Goal: Book appointment/travel/reservation

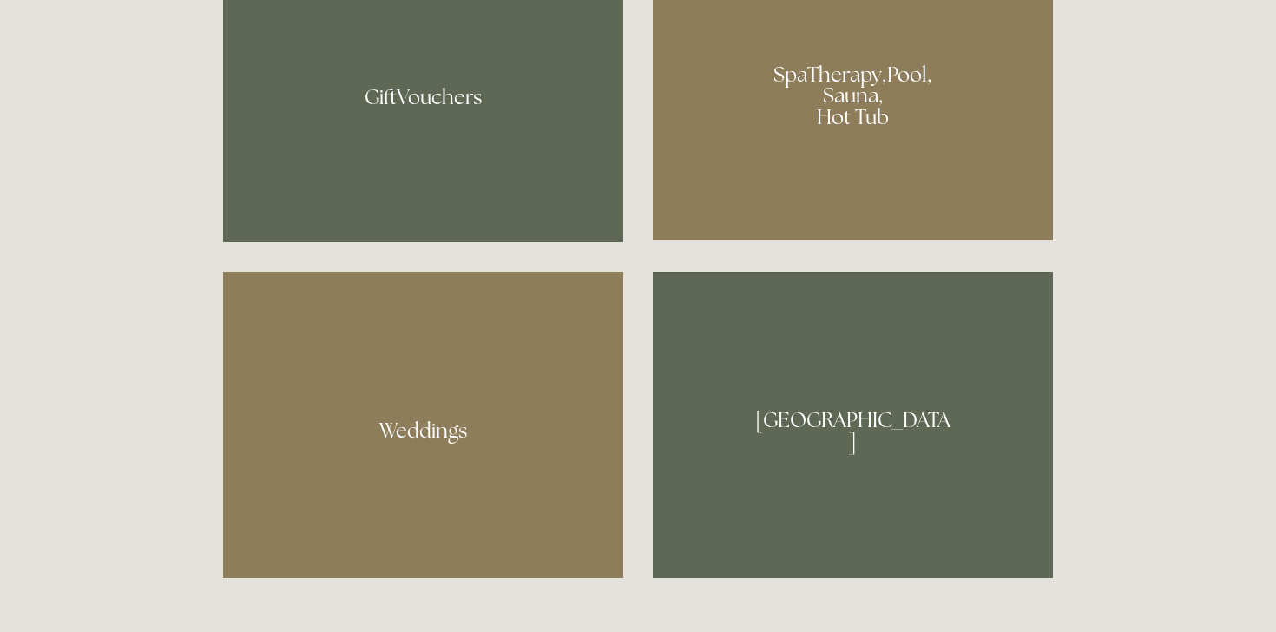
scroll to position [1441, 0]
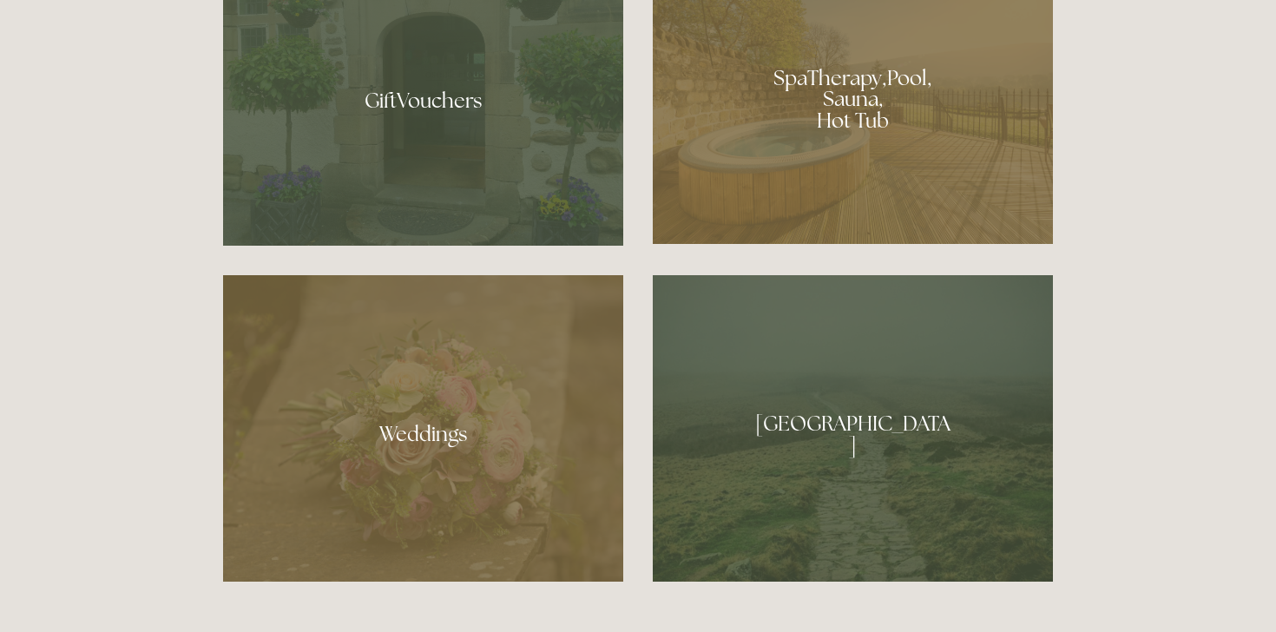
click at [929, 150] on div at bounding box center [853, 93] width 400 height 301
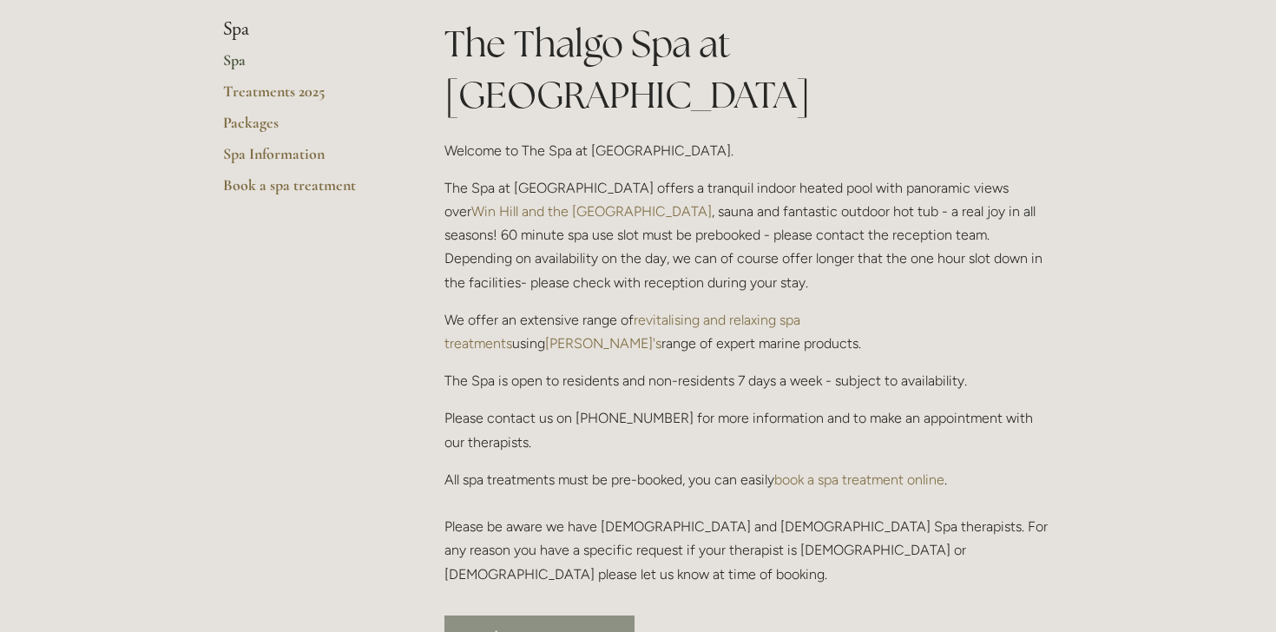
scroll to position [427, 0]
click at [582, 618] on link "Book a spa treatment" at bounding box center [539, 639] width 190 height 43
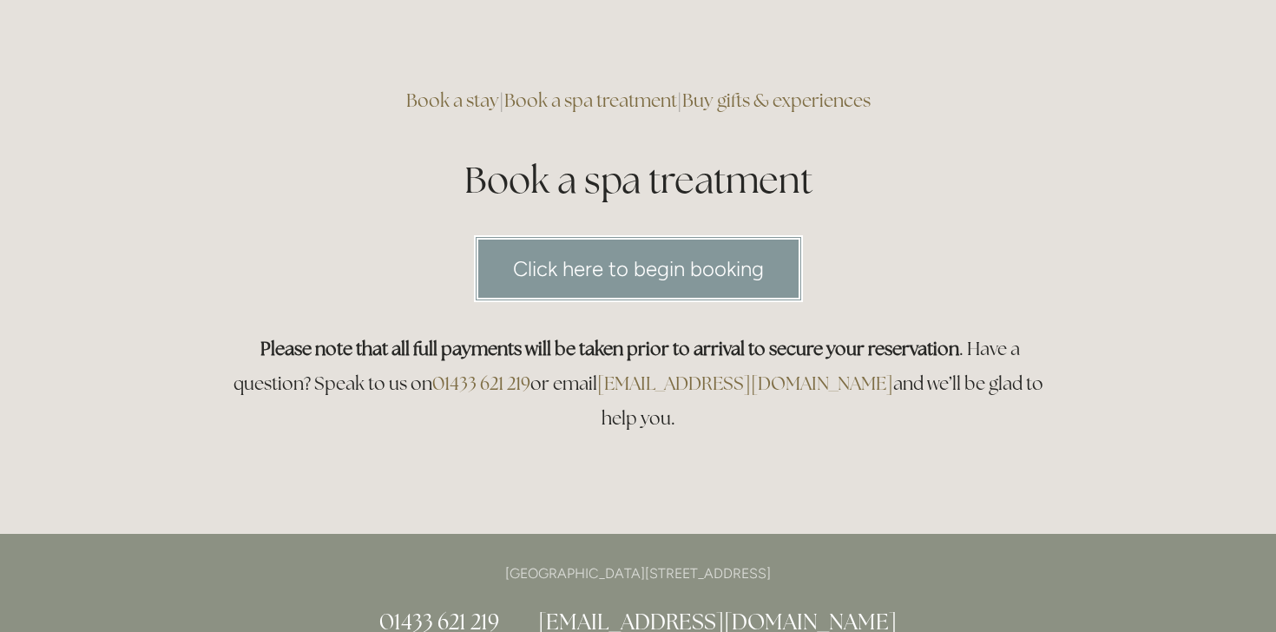
scroll to position [102, 0]
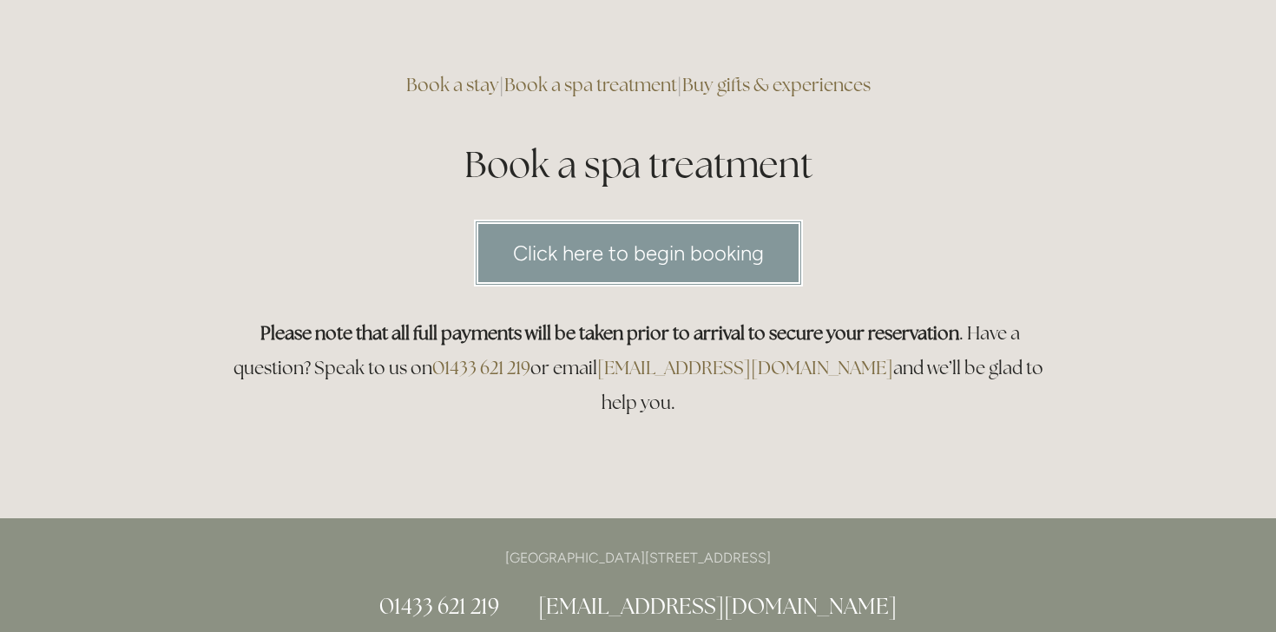
click at [699, 257] on link "Click here to begin booking" at bounding box center [638, 253] width 329 height 67
